Goal: Task Accomplishment & Management: Use online tool/utility

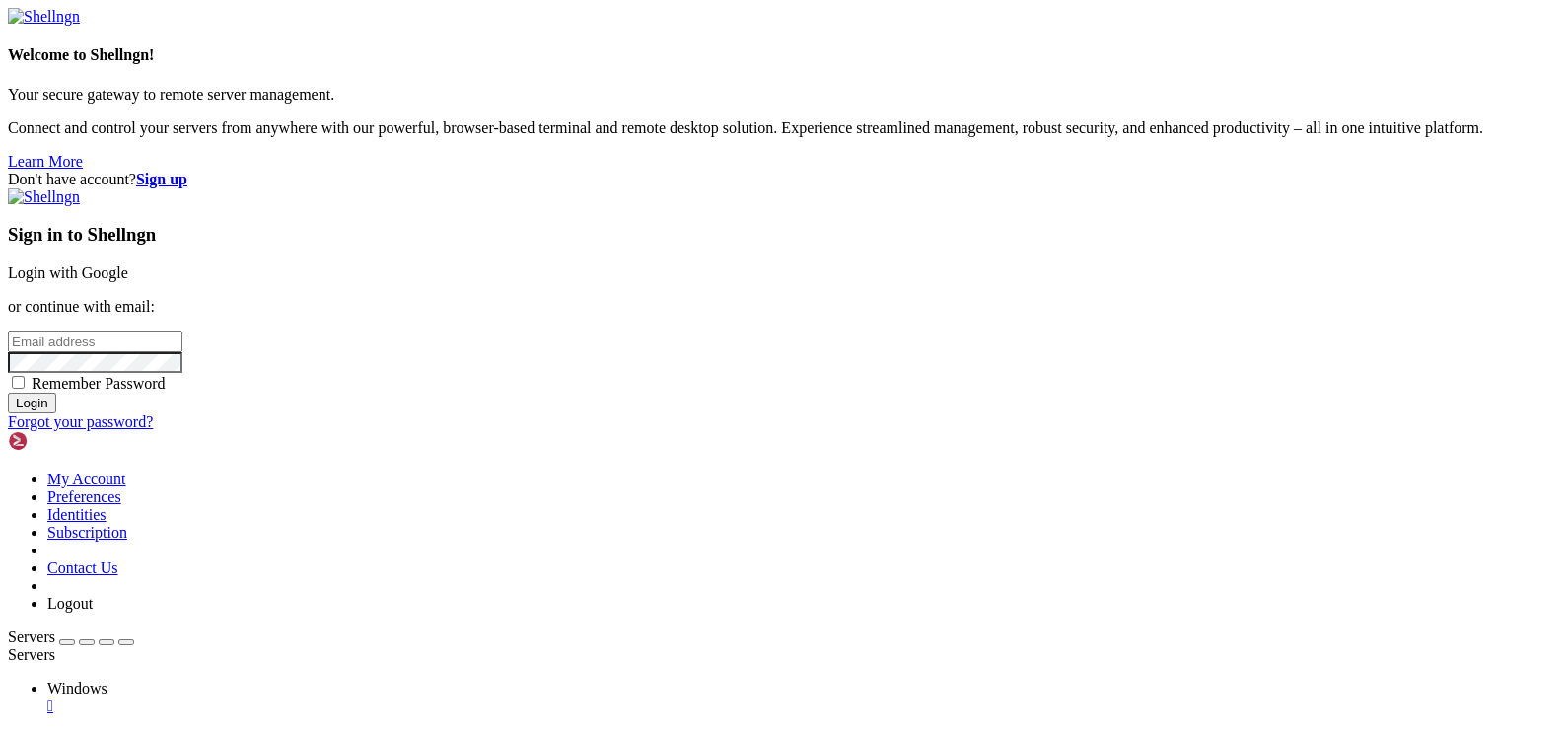
type input "[EMAIL_ADDRESS][DOMAIN_NAME]"
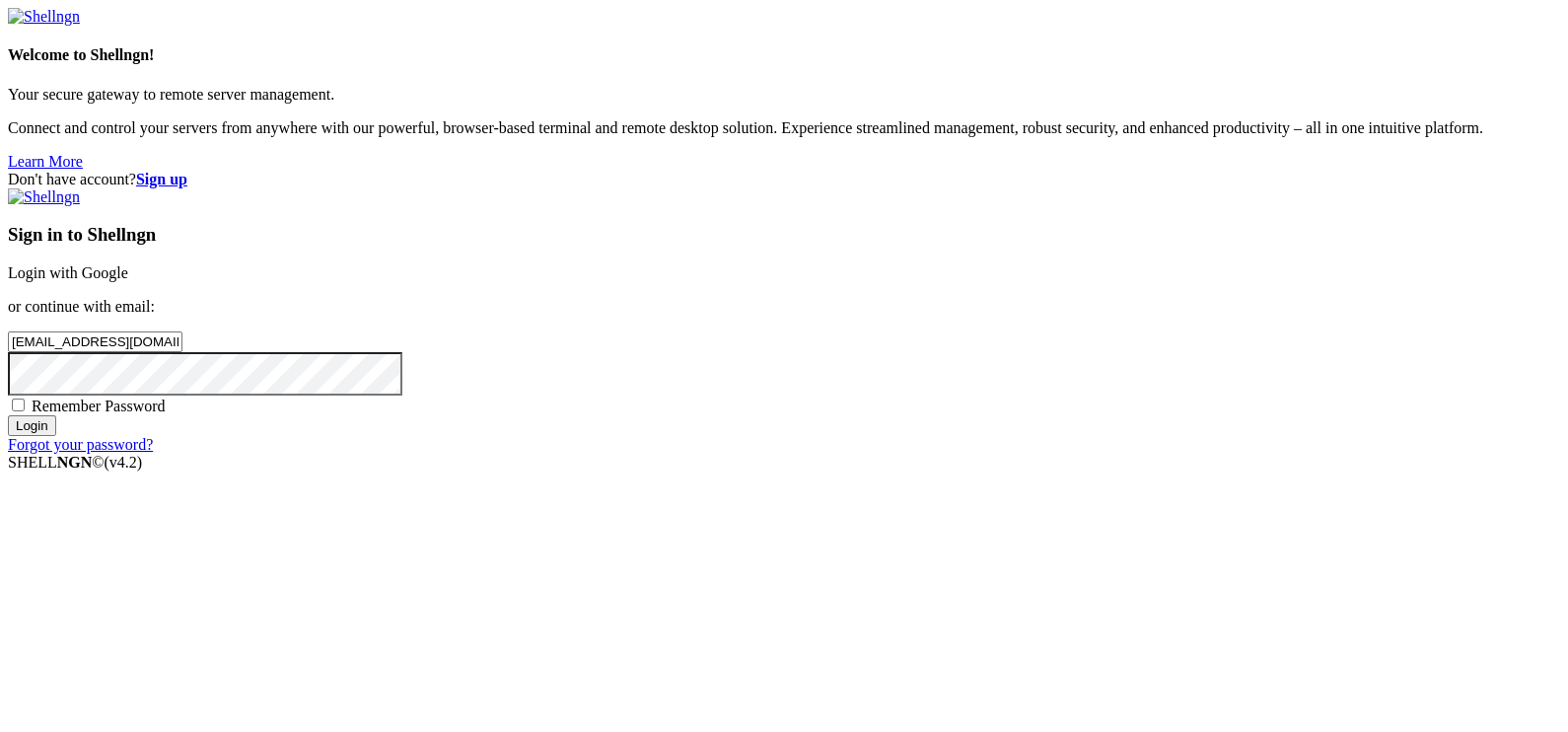
click at [56, 436] on input "Login" at bounding box center [32, 425] width 48 height 21
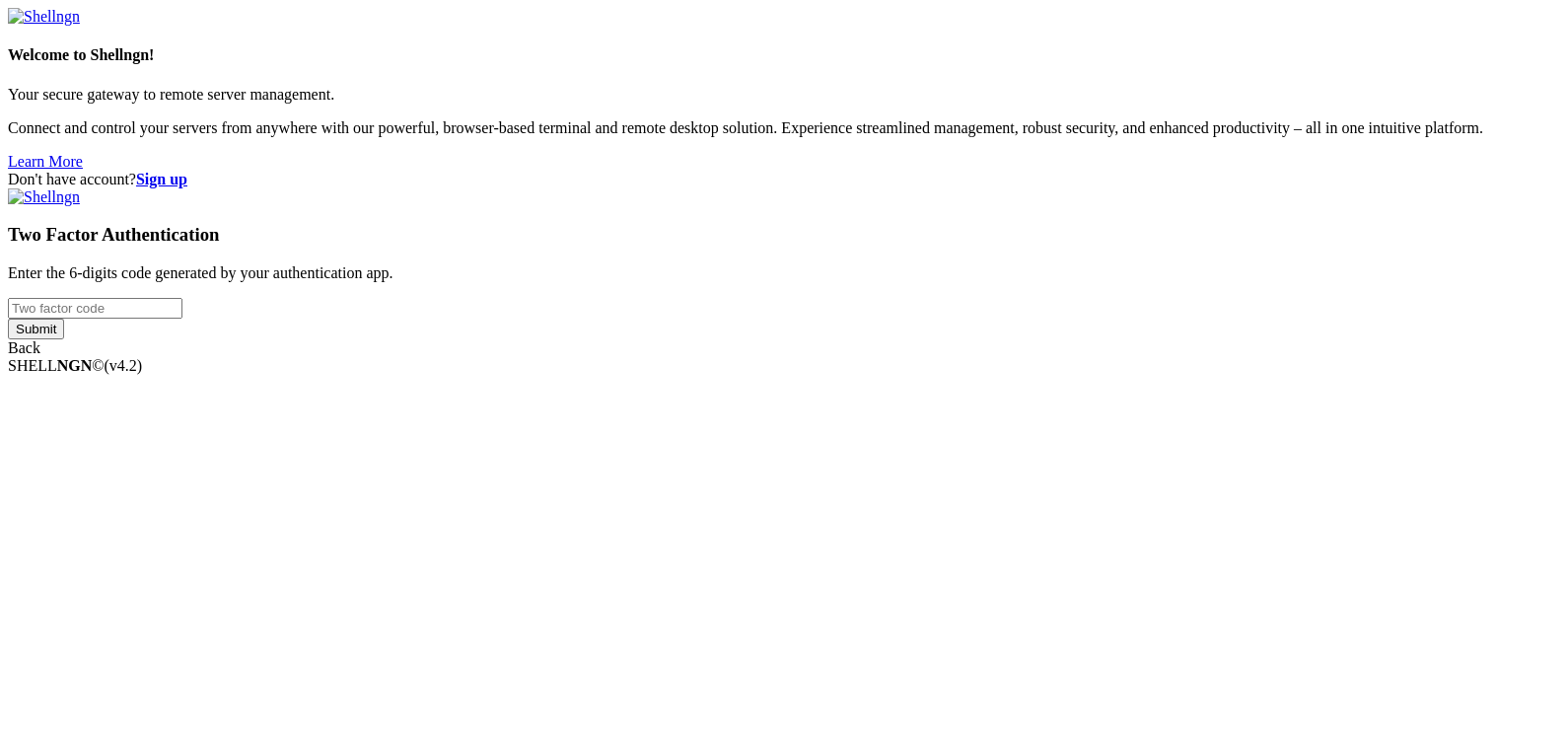
drag, startPoint x: 1042, startPoint y: 355, endPoint x: 1052, endPoint y: 384, distance: 30.7
click at [183, 319] on input "number" at bounding box center [95, 308] width 175 height 21
type input "423"
type input "523441"
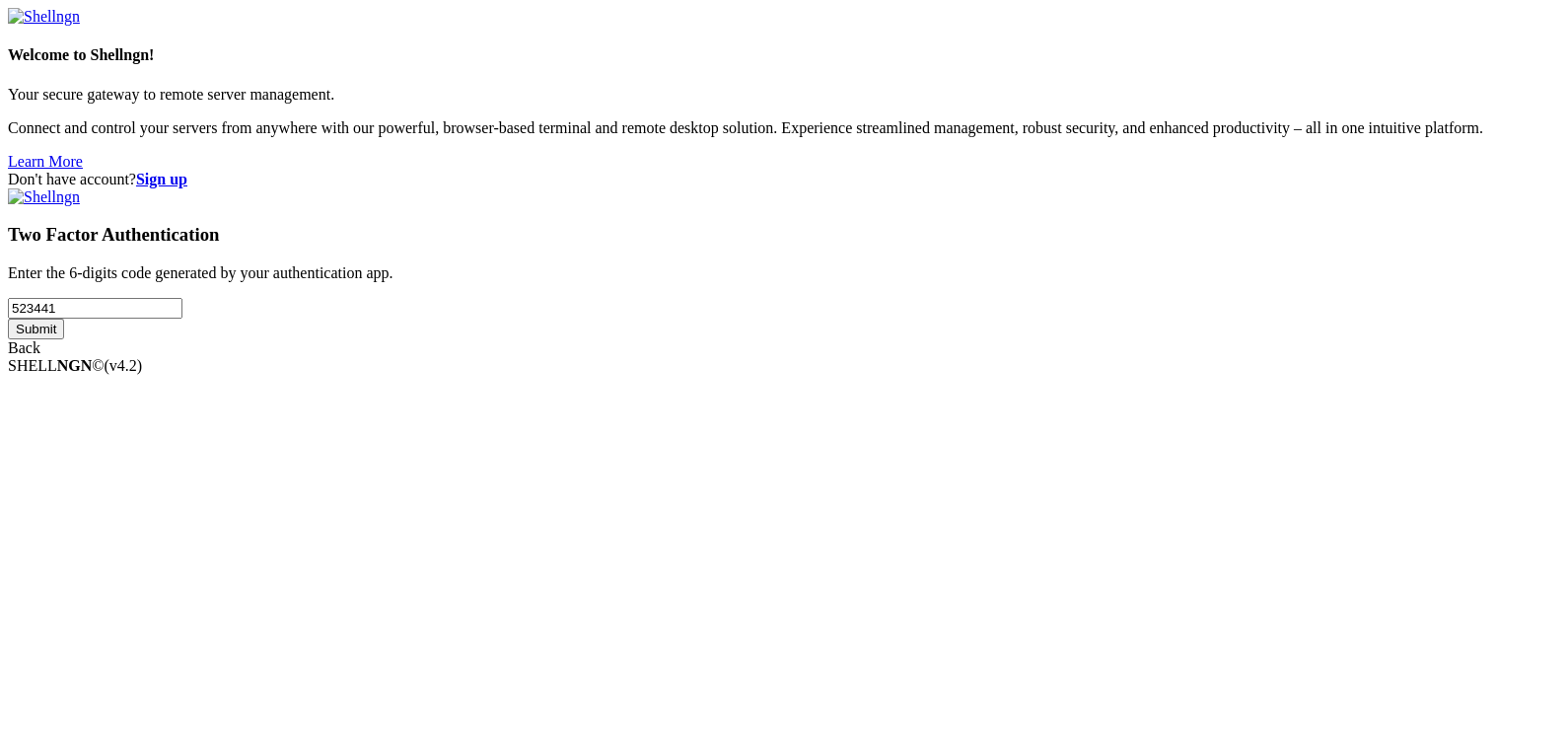
click at [8, 319] on input "Submit" at bounding box center [36, 328] width 56 height 21
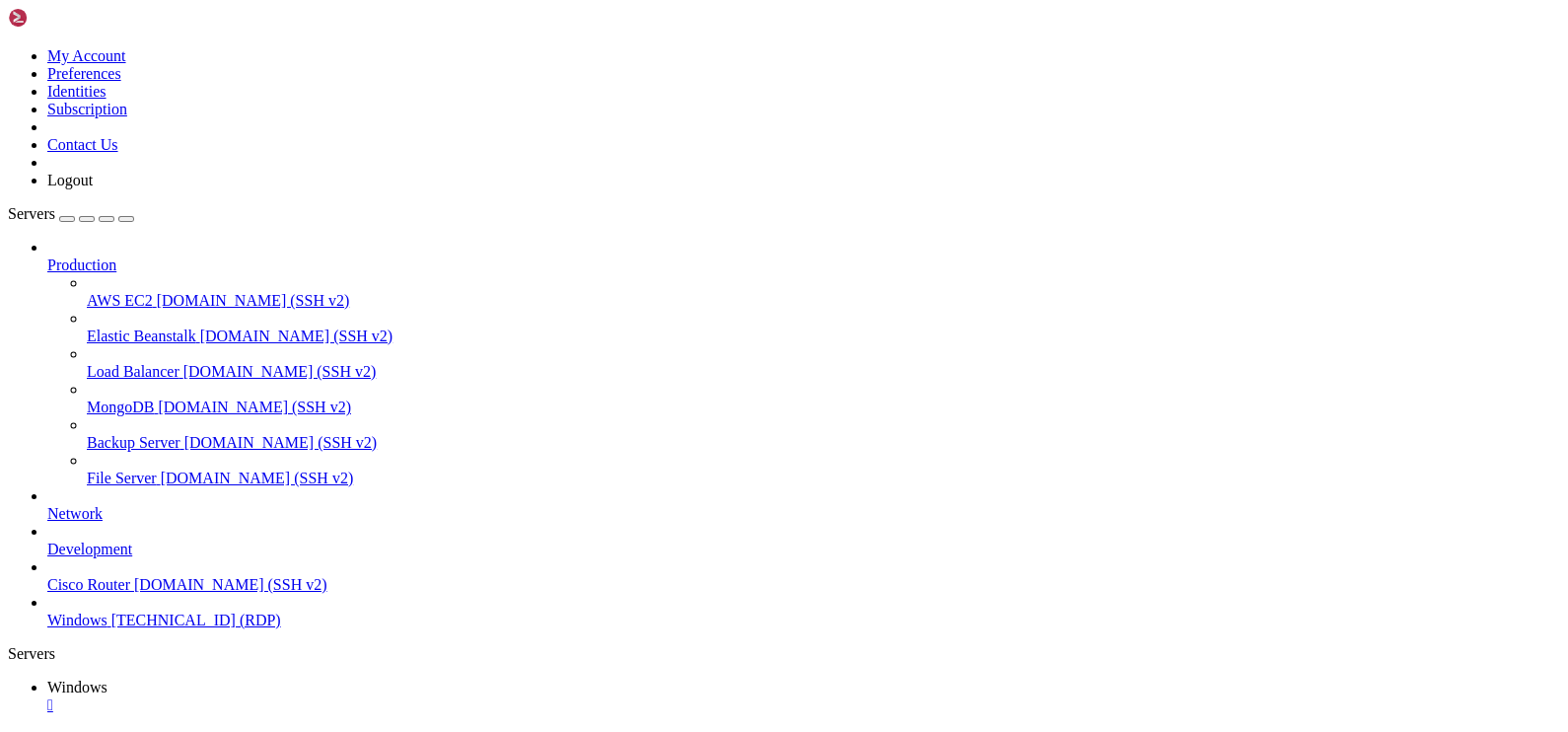
click at [127, 219] on icon "button" at bounding box center [127, 219] width 0 height 0
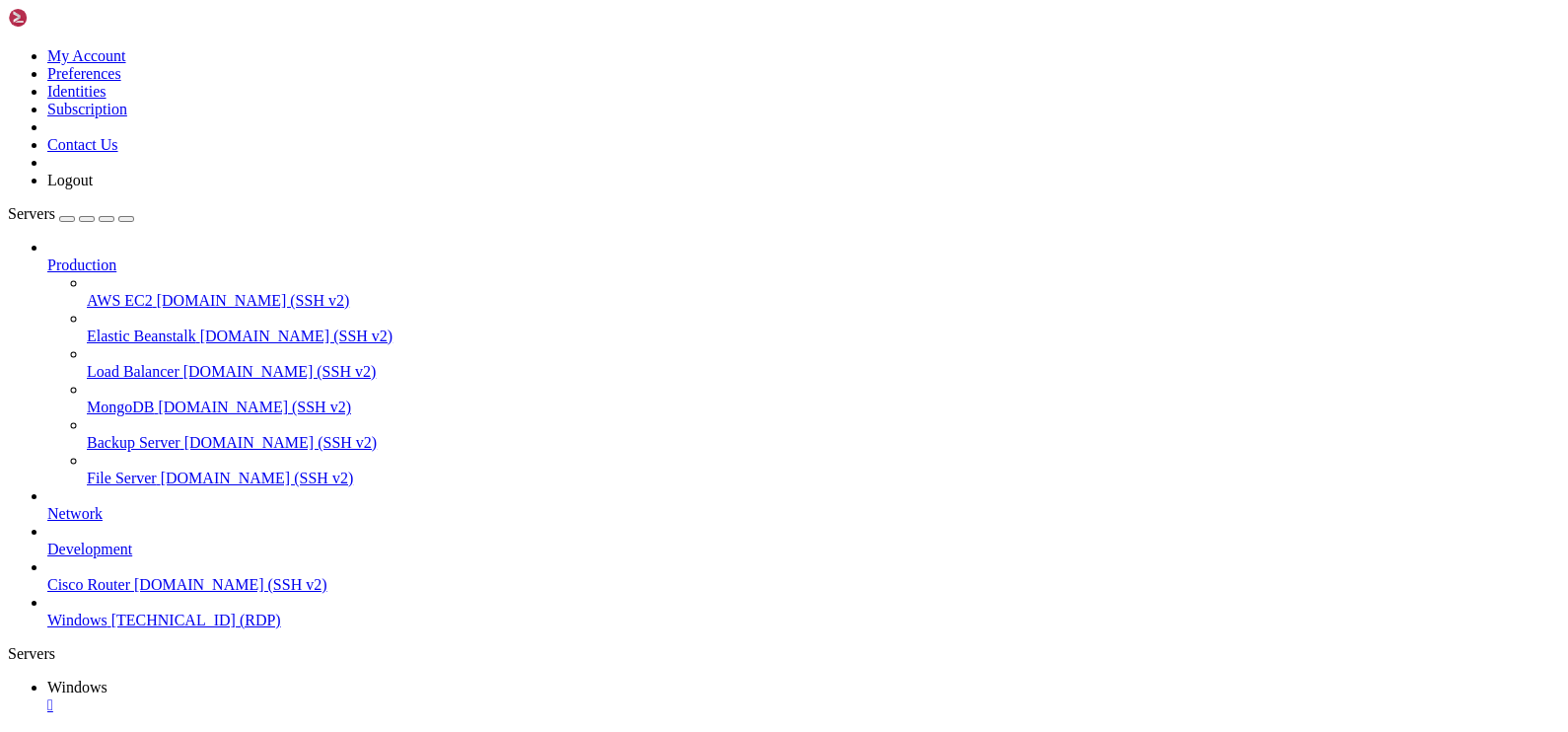
drag, startPoint x: 223, startPoint y: 882, endPoint x: 1277, endPoint y: 877, distance: 1054.0
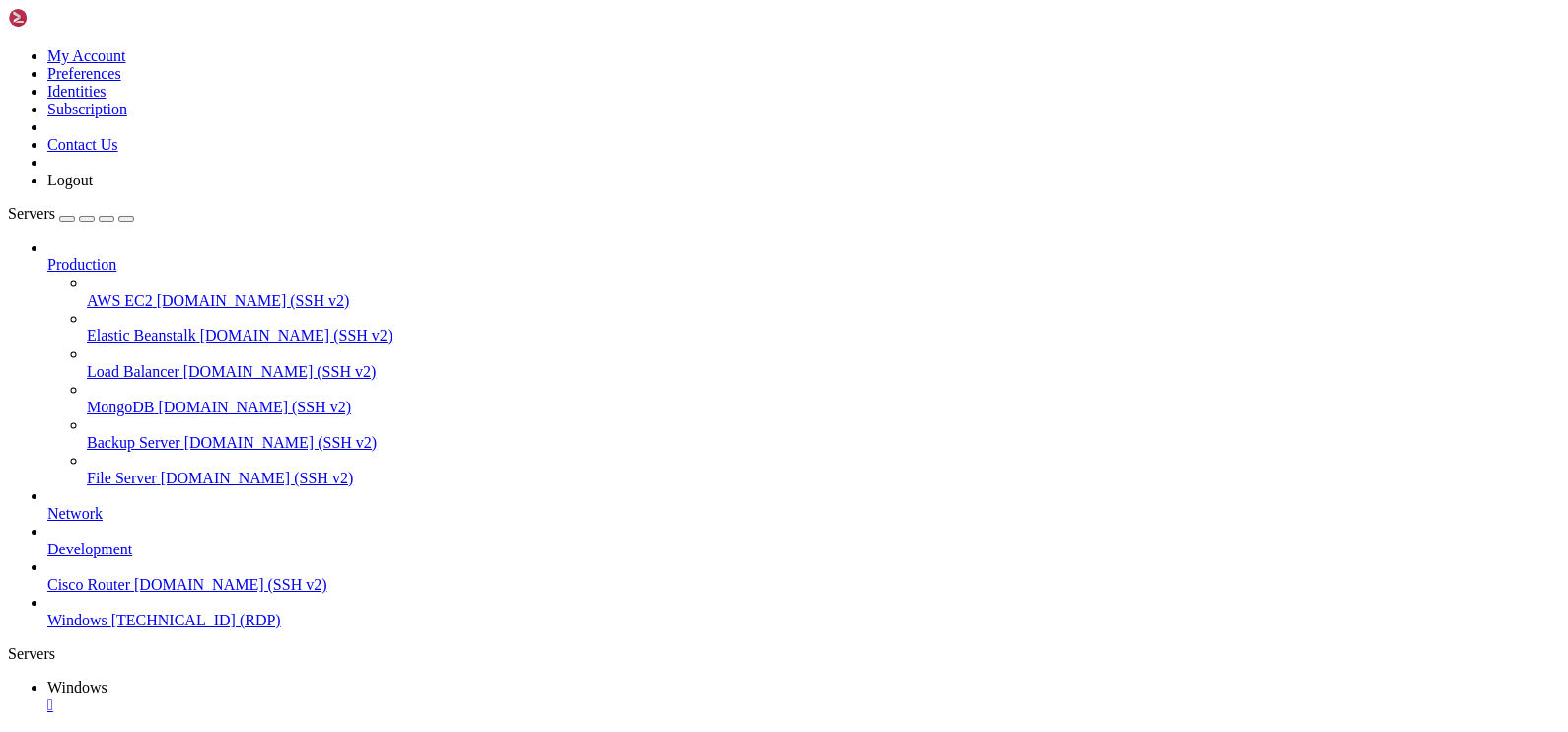
drag, startPoint x: 1324, startPoint y: 882, endPoint x: 1027, endPoint y: 880, distance: 297.0
drag, startPoint x: 1240, startPoint y: 883, endPoint x: 848, endPoint y: 873, distance: 392.1
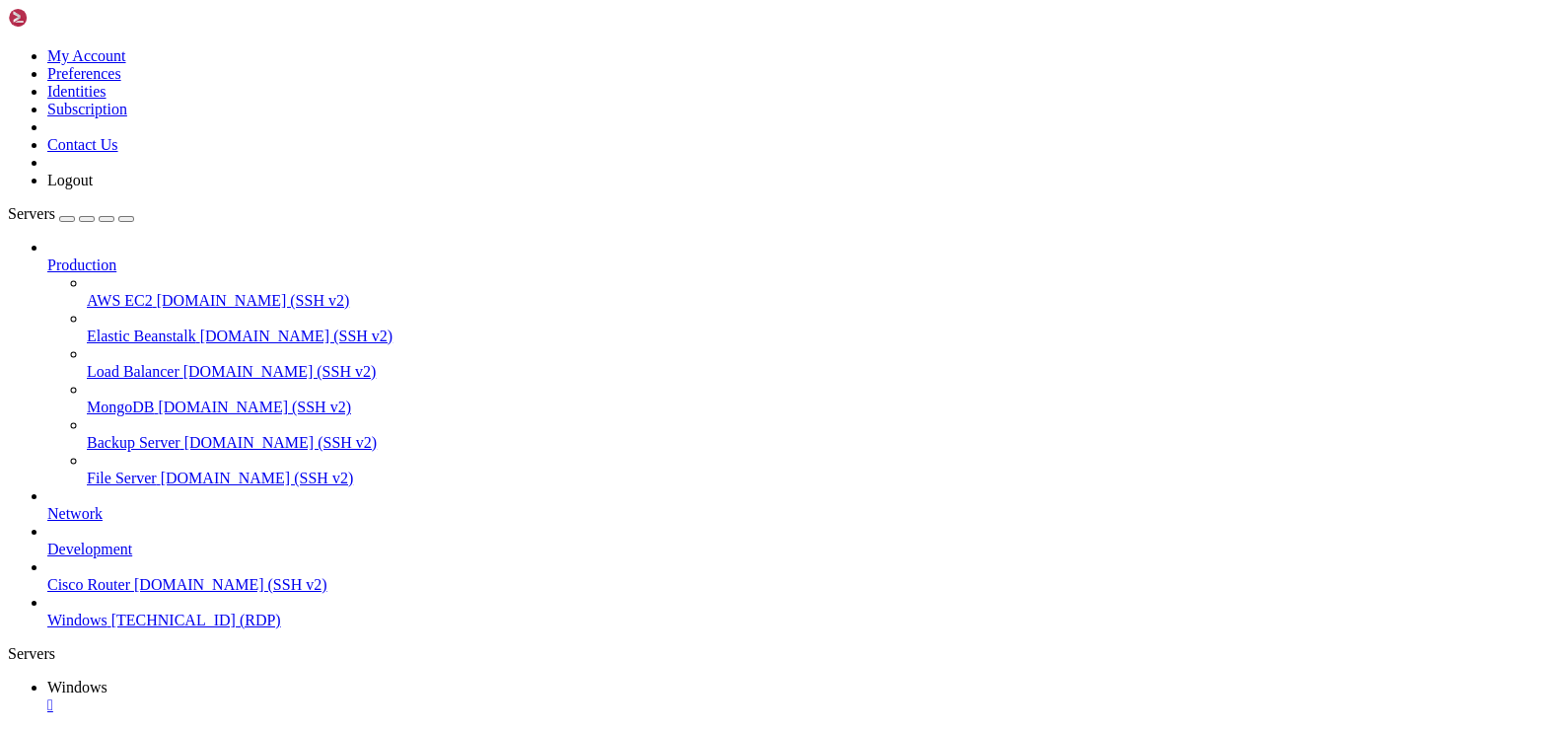
drag, startPoint x: 1101, startPoint y: 879, endPoint x: 1217, endPoint y: 893, distance: 116.8
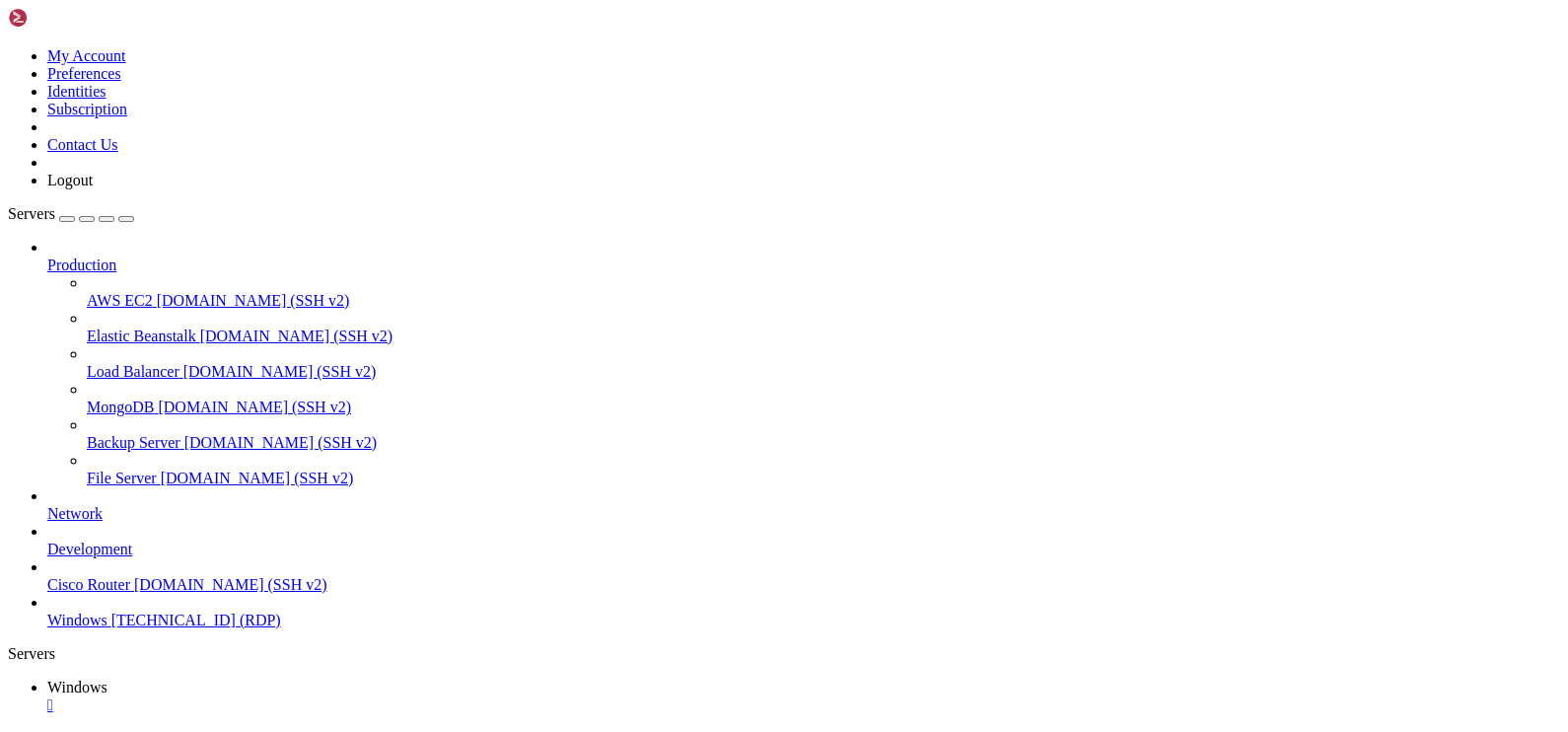
drag, startPoint x: 1146, startPoint y: 878, endPoint x: 1004, endPoint y: 881, distance: 142.0
drag, startPoint x: 1142, startPoint y: 1200, endPoint x: 1028, endPoint y: 857, distance: 361.4
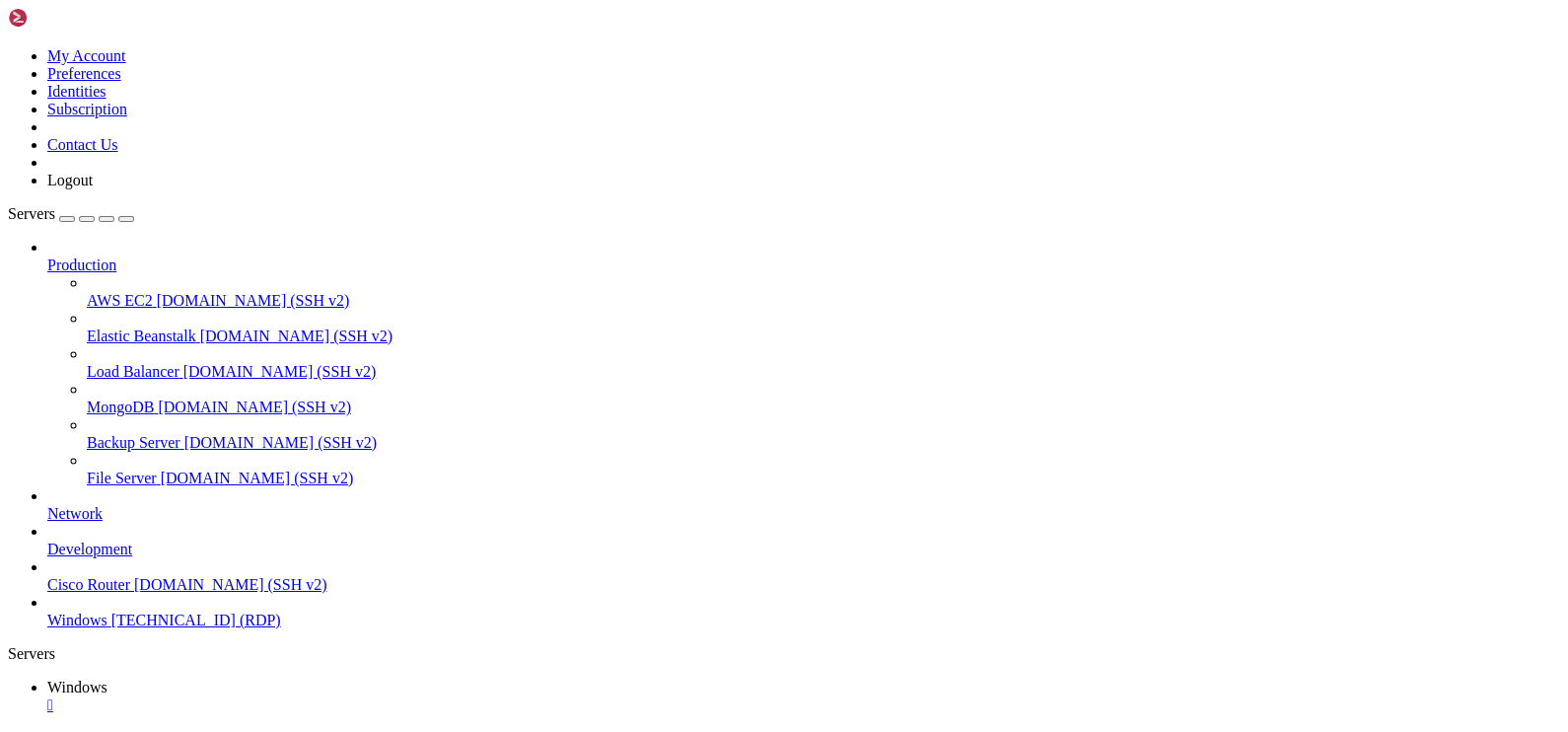
drag, startPoint x: 225, startPoint y: 883, endPoint x: 1287, endPoint y: 894, distance: 1062.1
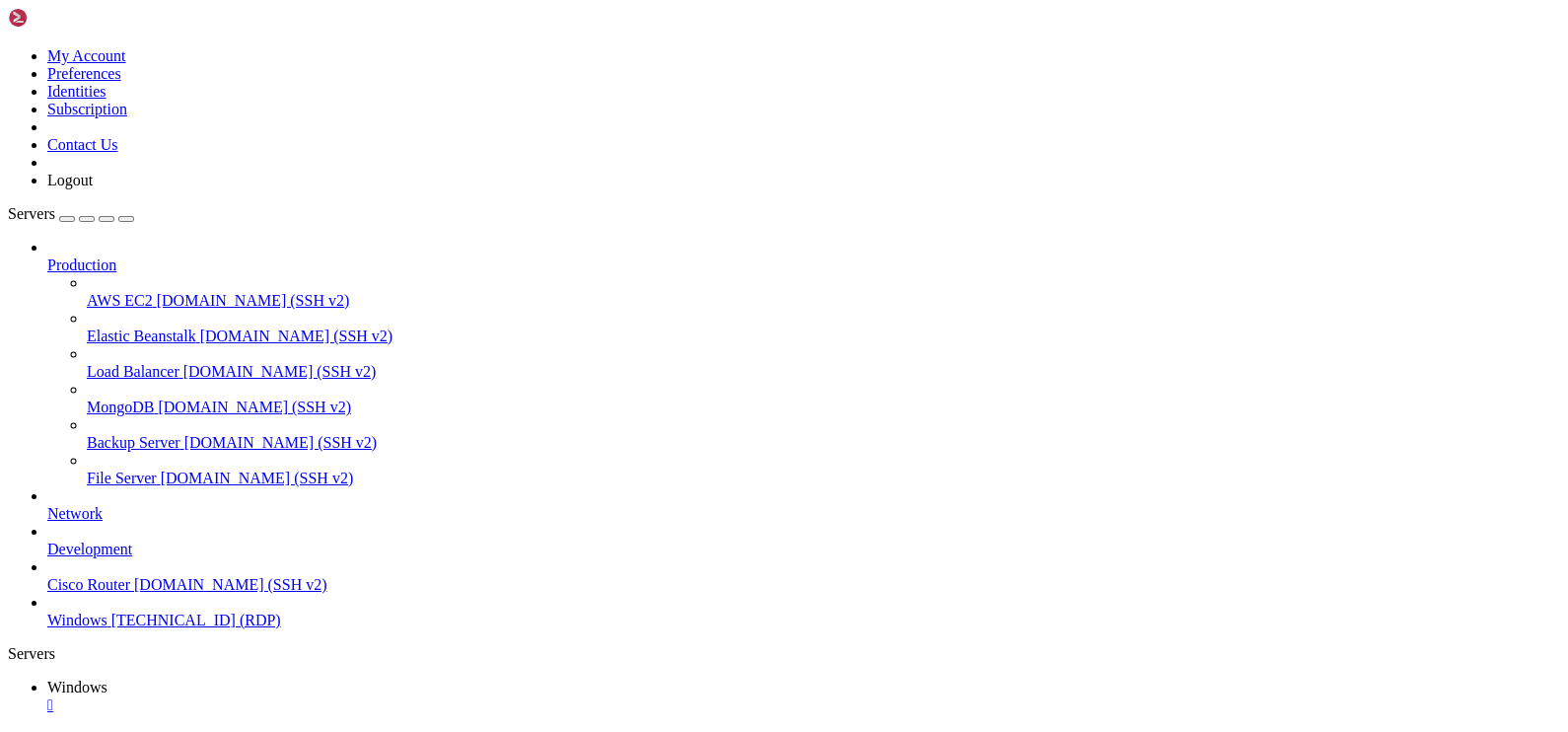
drag, startPoint x: 1352, startPoint y: 894, endPoint x: 962, endPoint y: 924, distance: 391.2
drag, startPoint x: 901, startPoint y: 884, endPoint x: 1469, endPoint y: 961, distance: 573.2
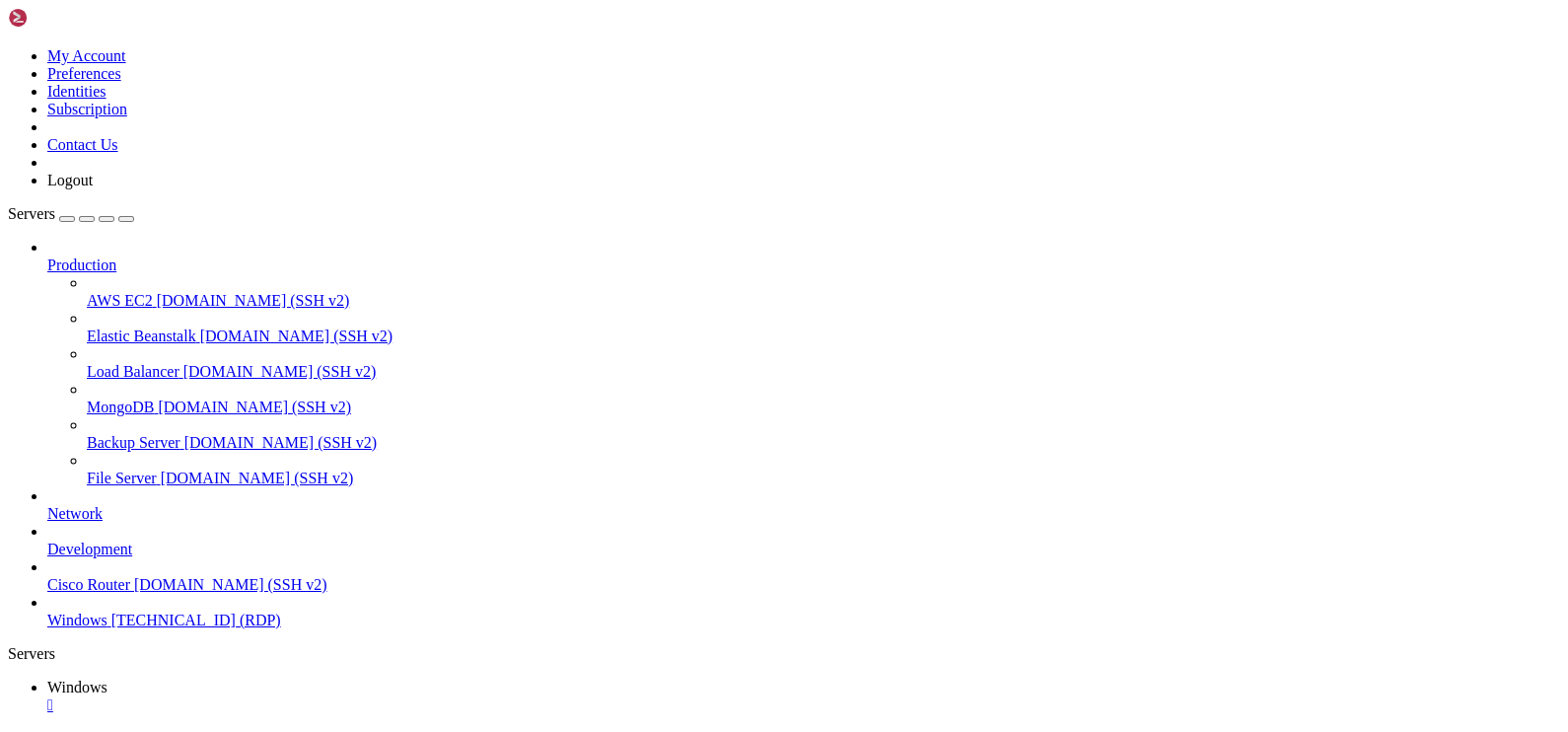
drag, startPoint x: 1334, startPoint y: 975, endPoint x: 1240, endPoint y: 906, distance: 116.6
drag, startPoint x: 1094, startPoint y: 1358, endPoint x: 1089, endPoint y: 1370, distance: 13.0
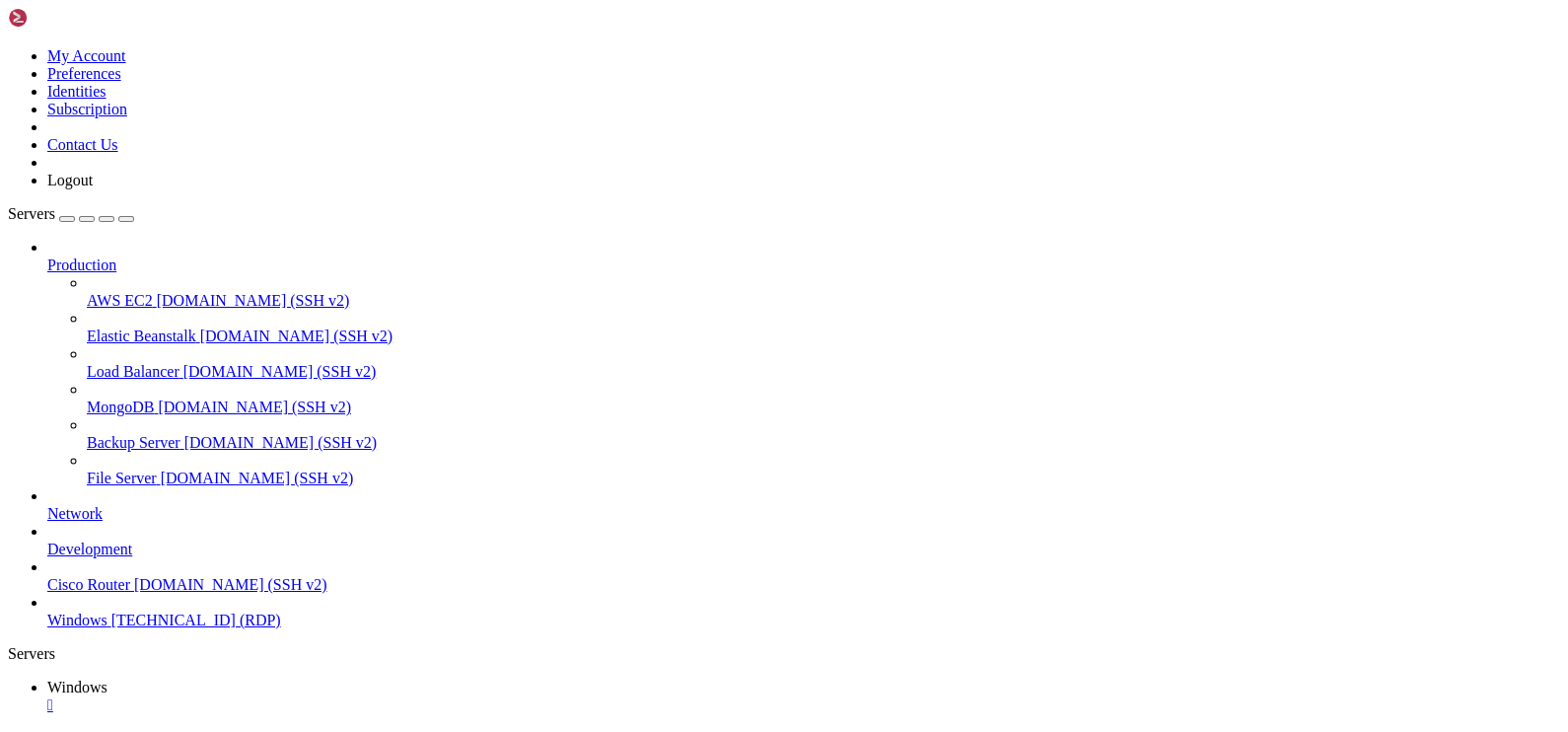
drag, startPoint x: 264, startPoint y: 890, endPoint x: 1028, endPoint y: 887, distance: 764.0
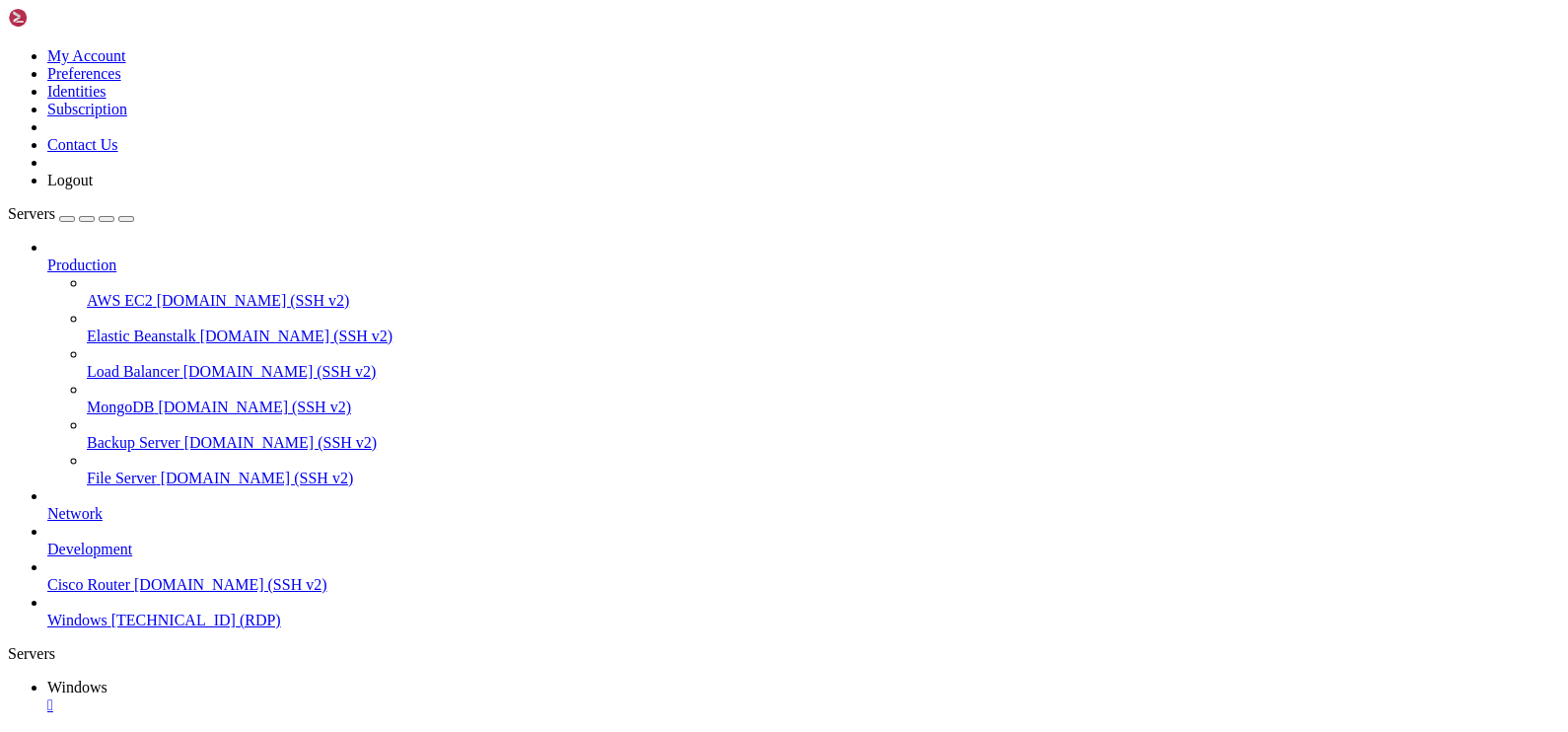
drag, startPoint x: 283, startPoint y: 893, endPoint x: 1119, endPoint y: 889, distance: 836.0
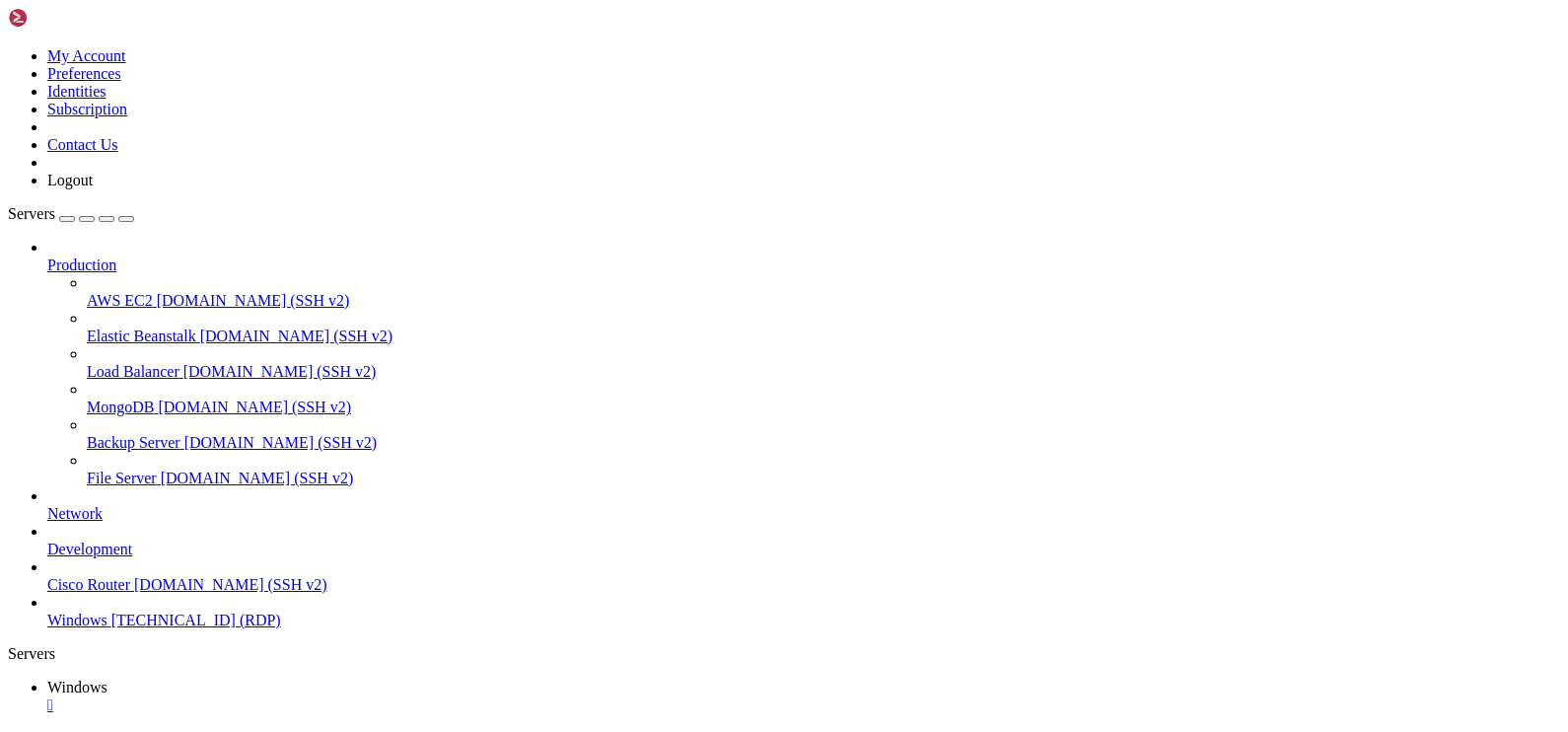
drag, startPoint x: 617, startPoint y: 1228, endPoint x: 694, endPoint y: 1245, distance: 78.9
drag, startPoint x: 286, startPoint y: 879, endPoint x: 1186, endPoint y: 905, distance: 900.4
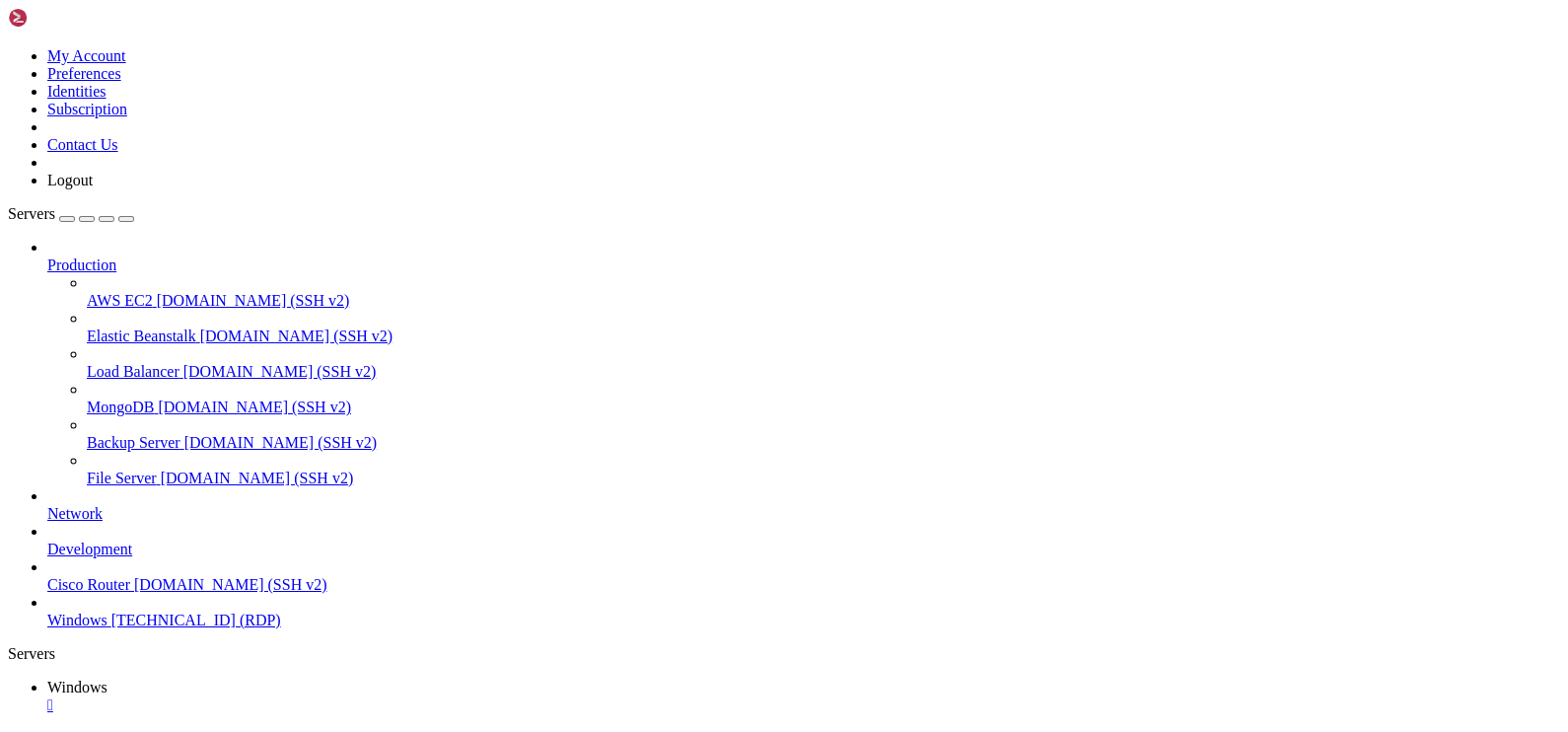
drag, startPoint x: 827, startPoint y: 1350, endPoint x: 320, endPoint y: 1138, distance: 549.5
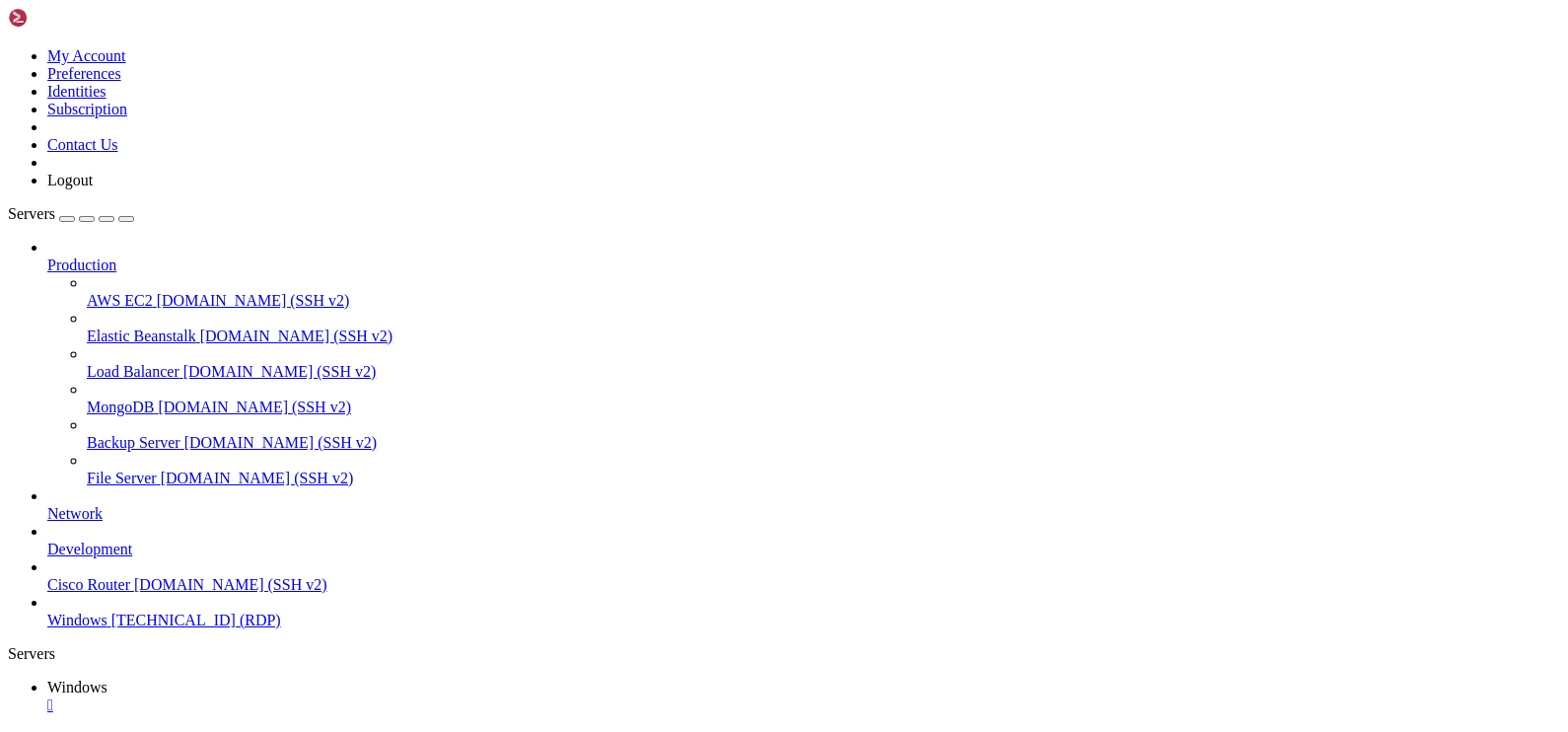
drag, startPoint x: 662, startPoint y: 1175, endPoint x: 698, endPoint y: 1152, distance: 42.7
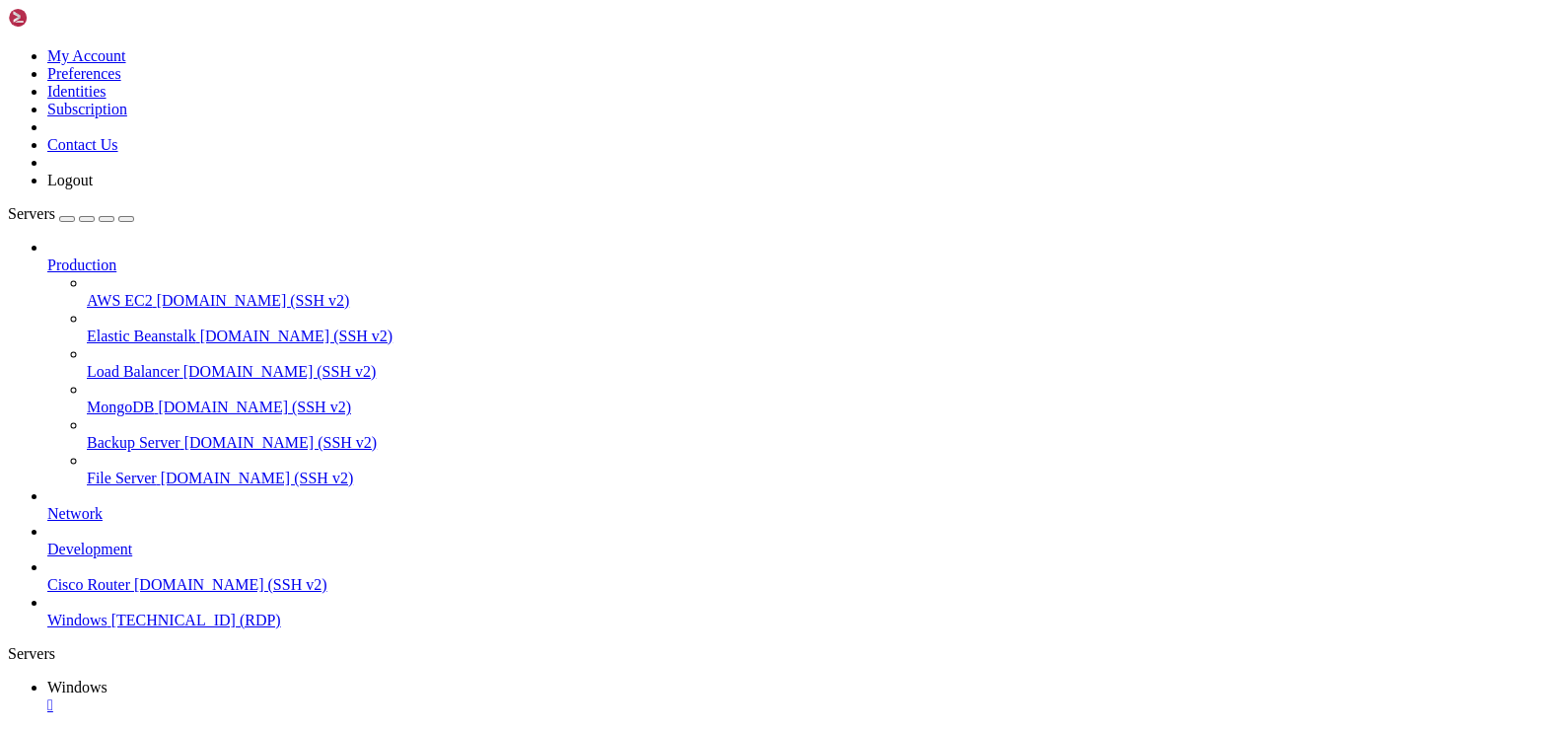
drag, startPoint x: 1145, startPoint y: 1264, endPoint x: 1120, endPoint y: 1270, distance: 25.7
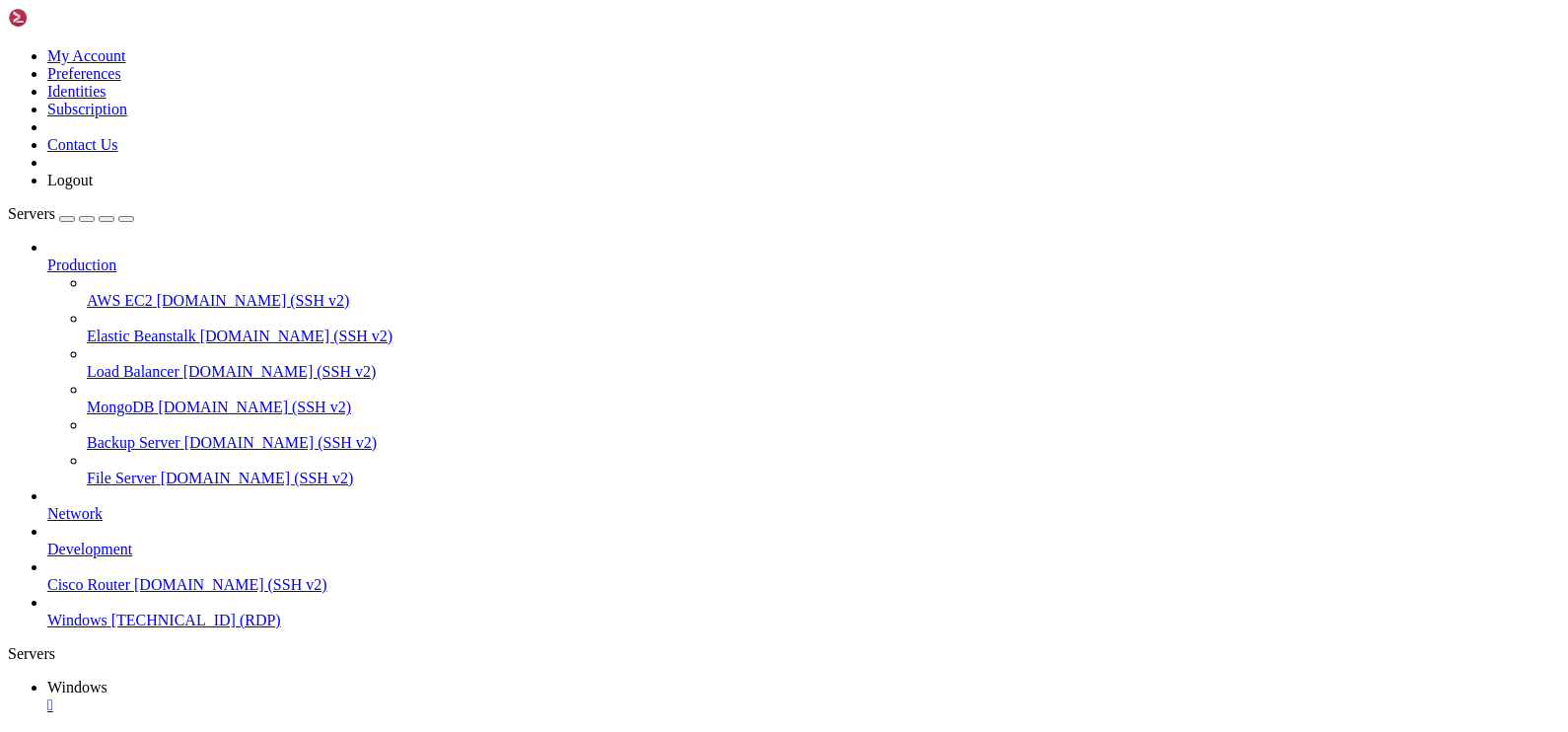
drag, startPoint x: 855, startPoint y: 1239, endPoint x: 305, endPoint y: 1235, distance: 550.0
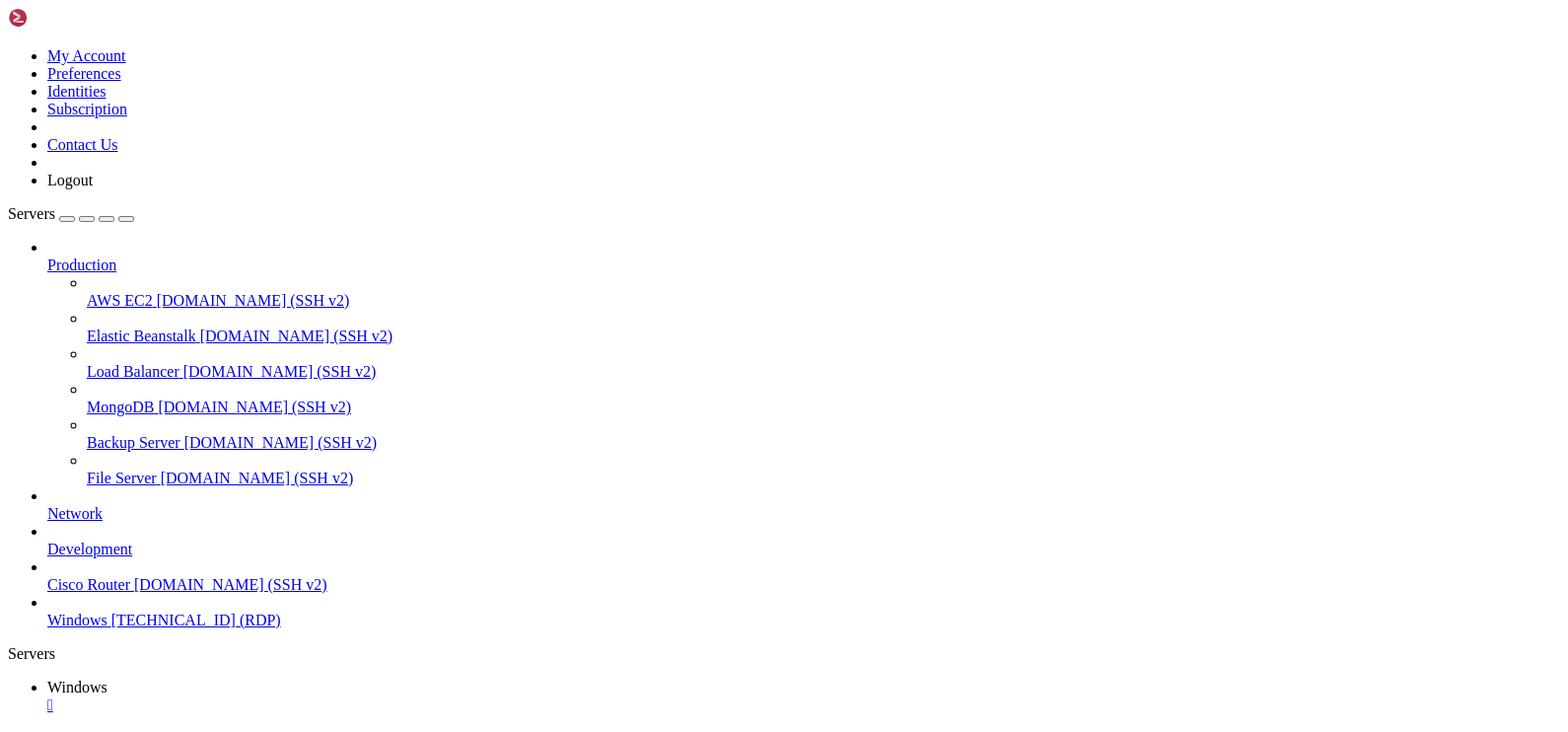
drag, startPoint x: 840, startPoint y: 1228, endPoint x: 1106, endPoint y: 1400, distance: 316.8
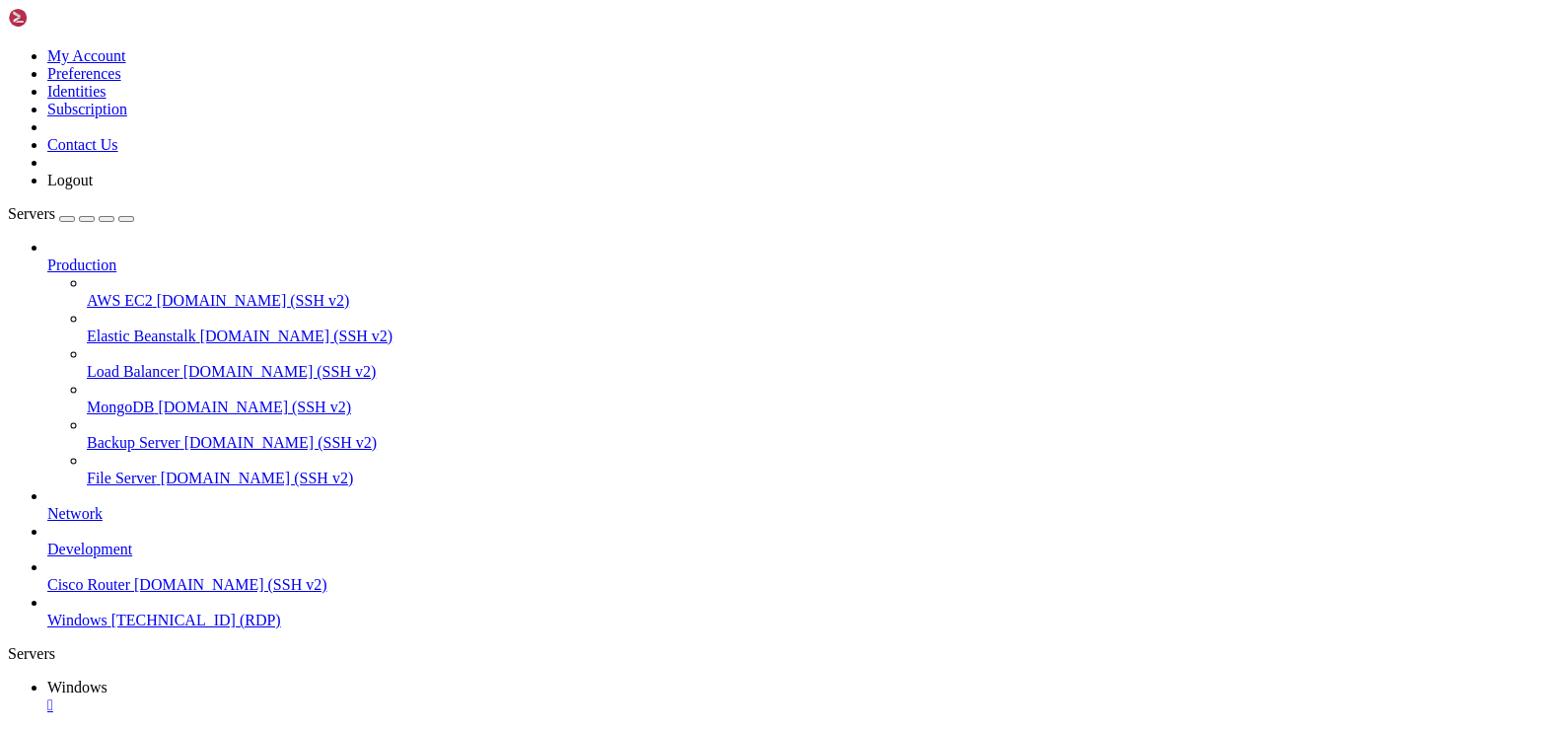
drag, startPoint x: 1188, startPoint y: 1267, endPoint x: 1194, endPoint y: 1257, distance: 11.7
